Goal: Information Seeking & Learning: Learn about a topic

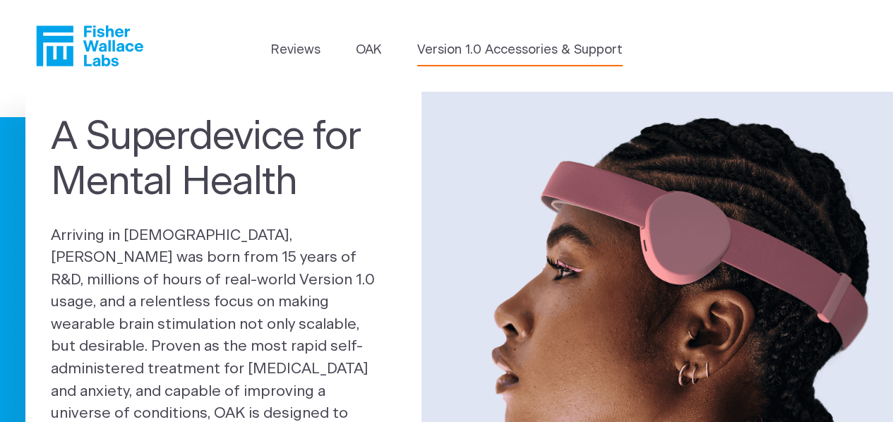
click at [486, 52] on link "Version 1.0 Accessories & Support" at bounding box center [519, 50] width 205 height 19
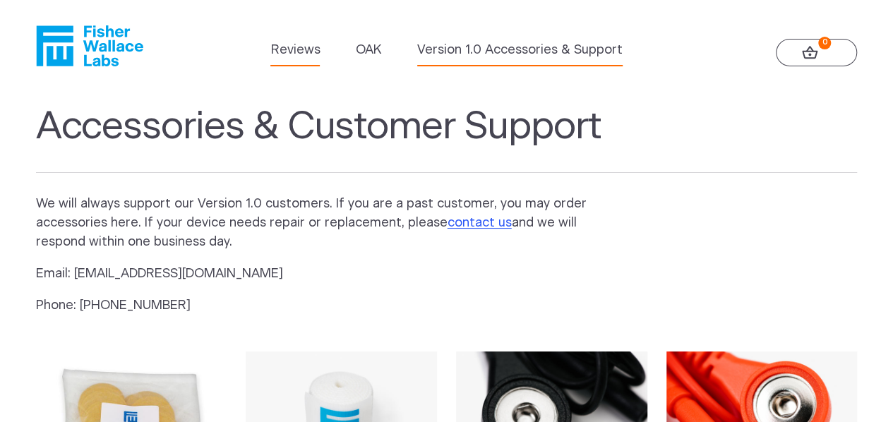
click at [313, 44] on link "Reviews" at bounding box center [294, 50] width 49 height 19
